Goal: Task Accomplishment & Management: Complete application form

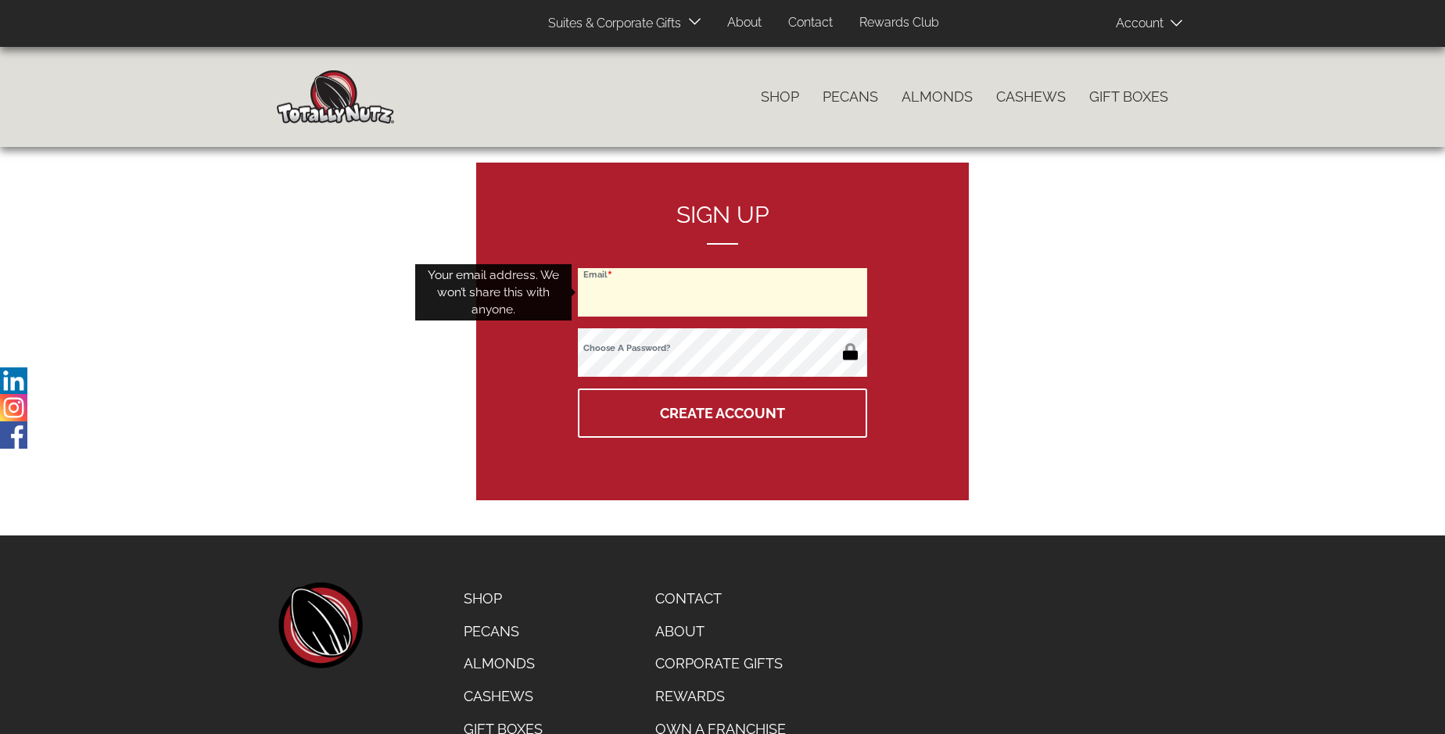
click at [723, 293] on input "Email" at bounding box center [722, 292] width 289 height 48
type input "[EMAIL_ADDRESS][DOMAIN_NAME]"
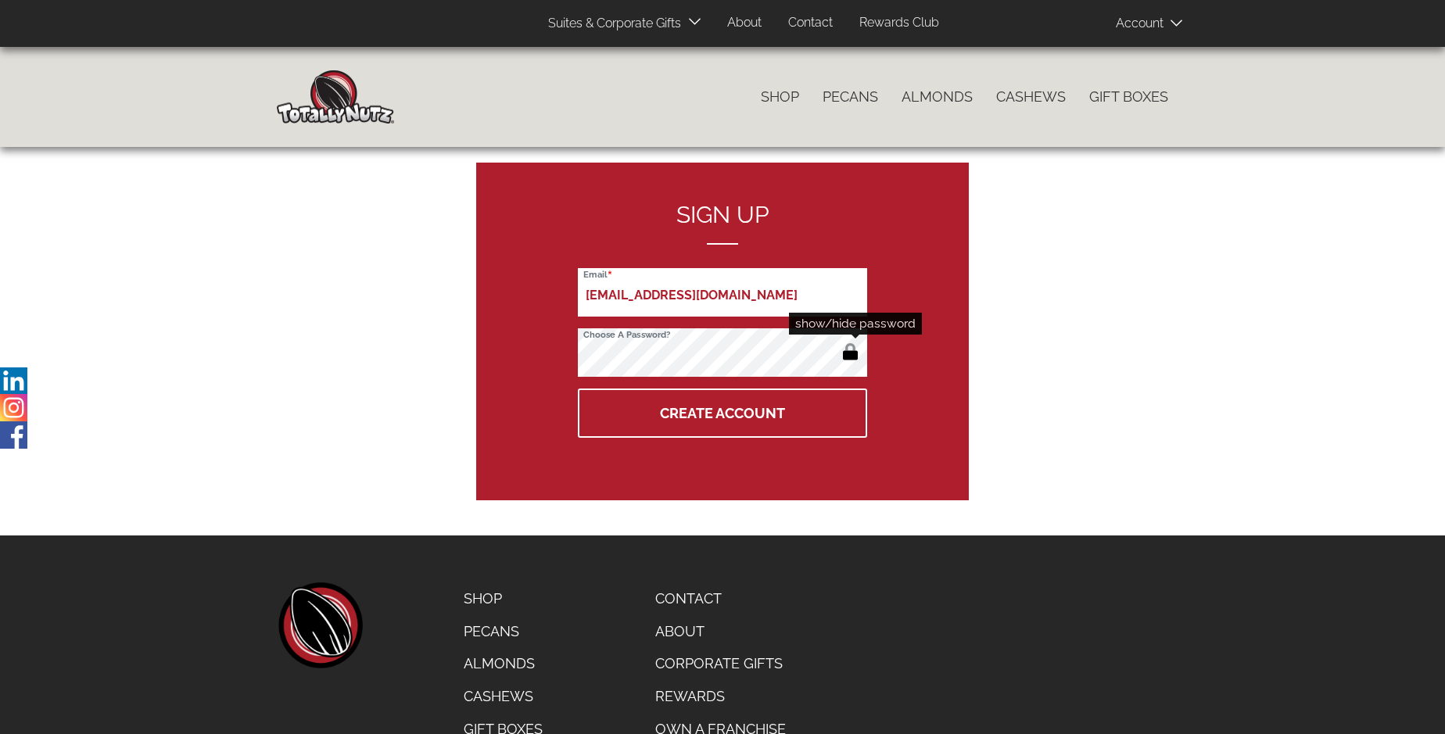
click at [850, 354] on button "button" at bounding box center [851, 353] width 26 height 25
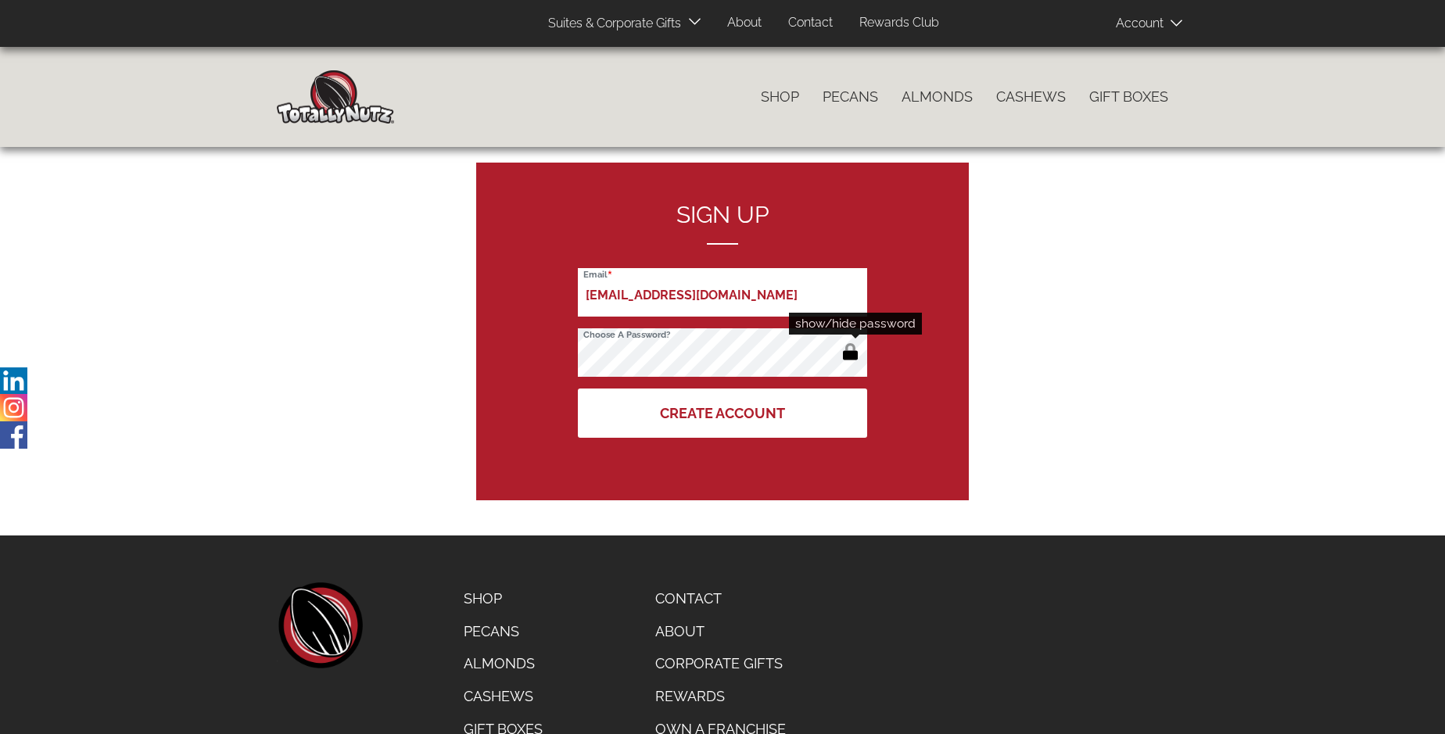
click at [723, 413] on button "Create Account" at bounding box center [722, 413] width 289 height 49
